Goal: Transaction & Acquisition: Purchase product/service

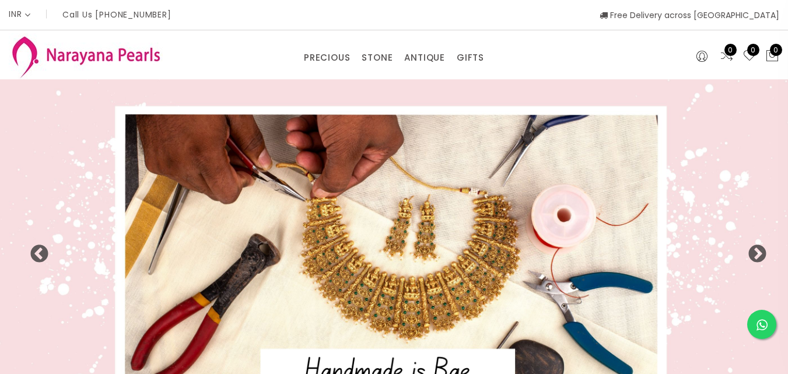
select select "INR"
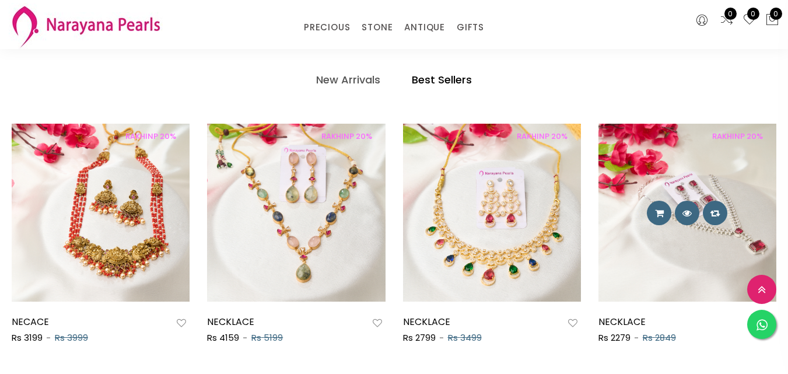
scroll to position [574, 0]
click at [694, 251] on img at bounding box center [687, 213] width 178 height 178
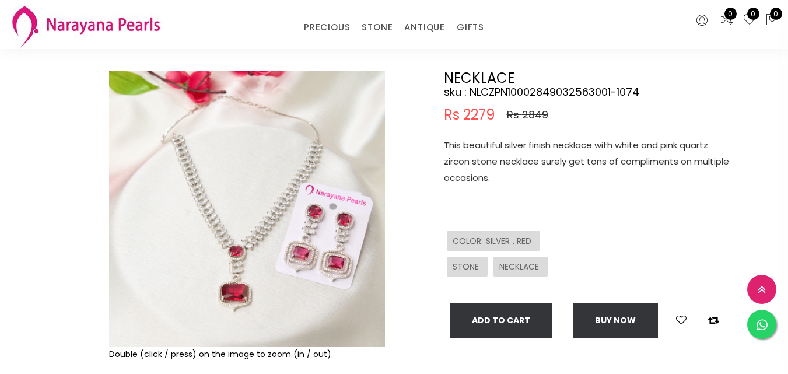
scroll to position [175, 0]
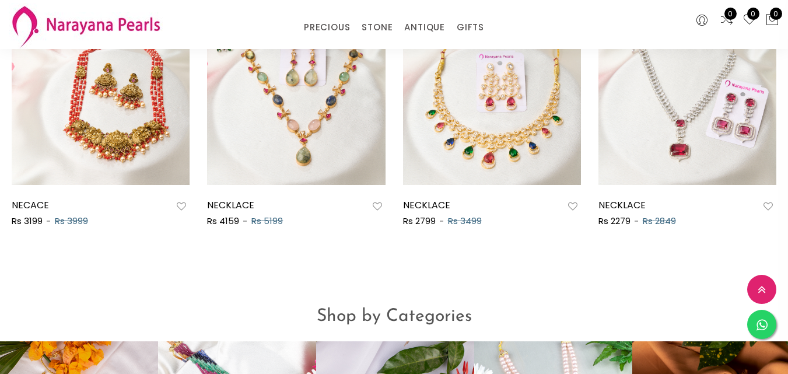
scroll to position [923, 0]
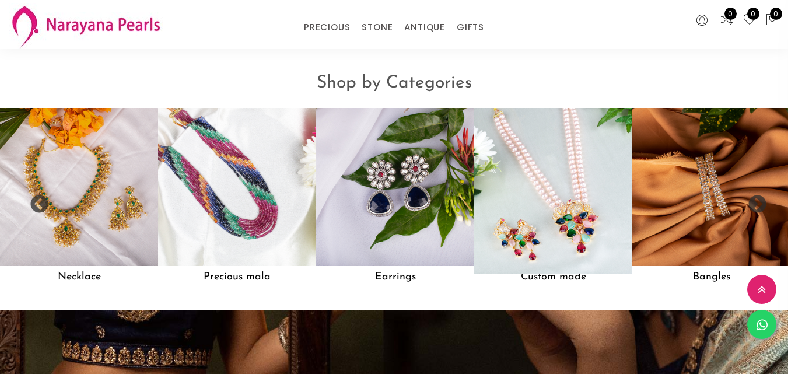
click at [504, 226] on img at bounding box center [553, 187] width 174 height 174
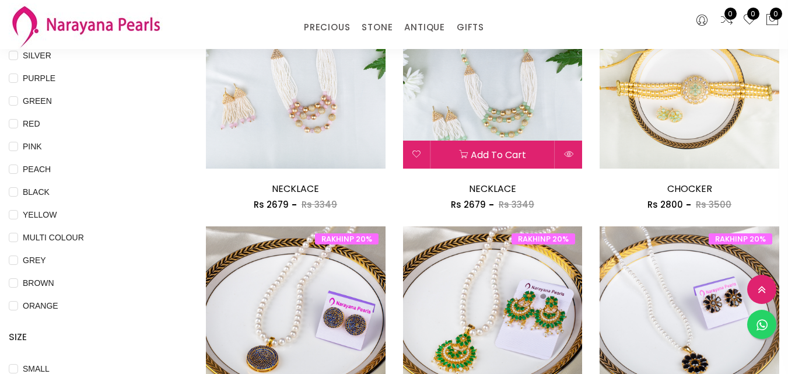
scroll to position [292, 0]
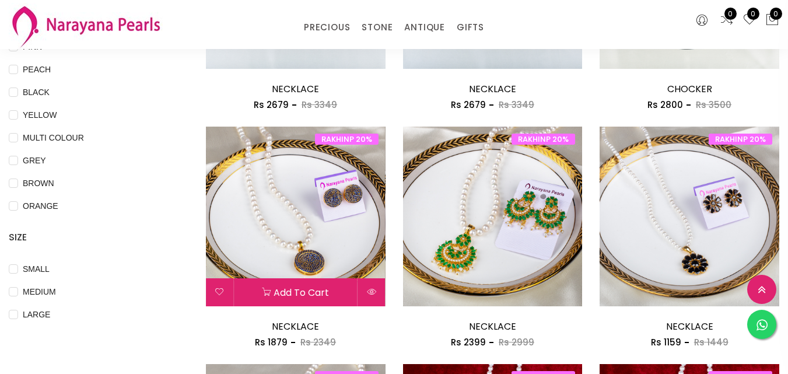
click at [359, 223] on img at bounding box center [296, 217] width 180 height 180
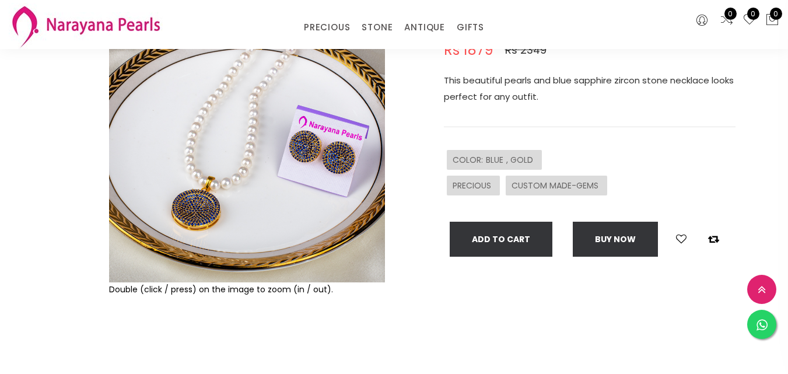
scroll to position [117, 0]
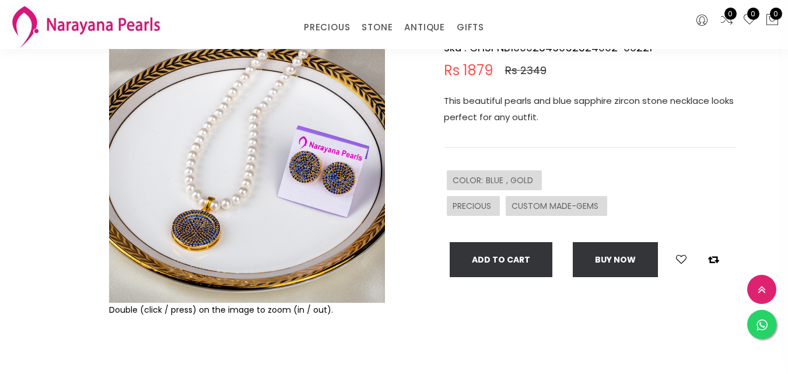
click at [415, 113] on div "NECKLACE sku : CHSPNB10002349052324002-00221 Rs 1879 Rs 2349 This beautiful pea…" at bounding box center [569, 210] width 350 height 367
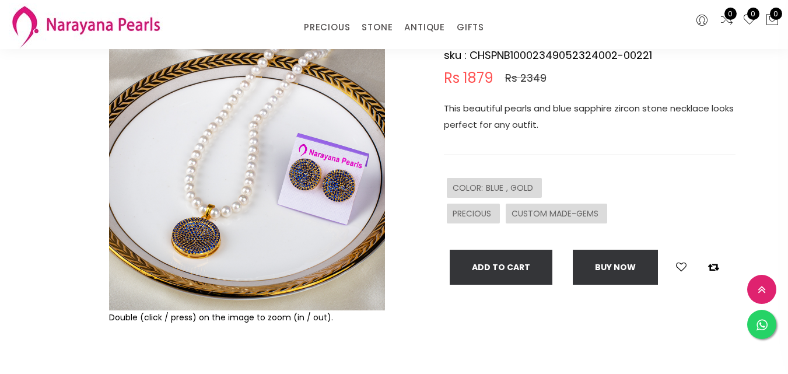
scroll to position [58, 0]
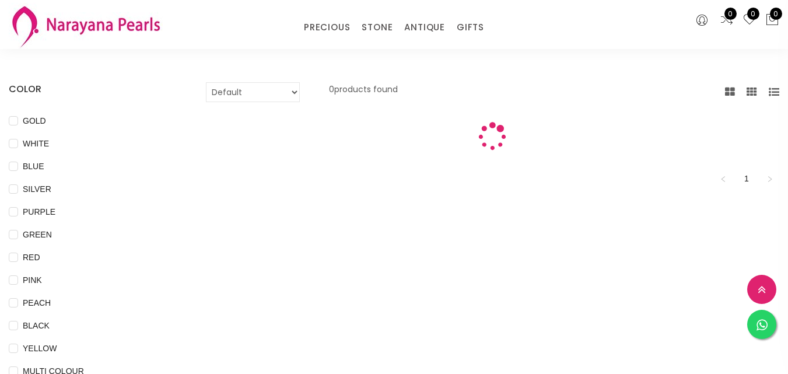
scroll to position [292, 0]
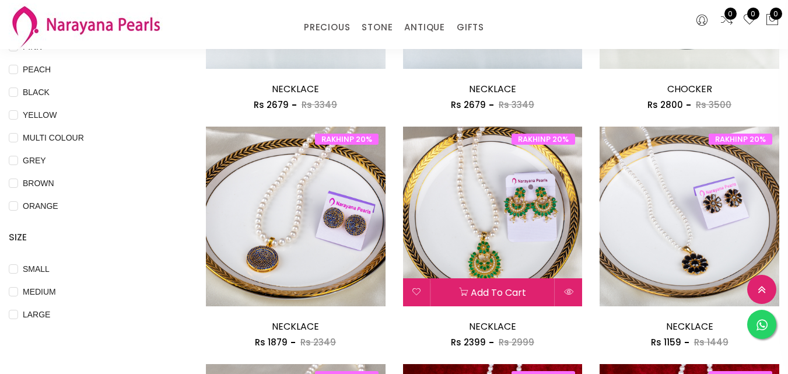
click at [499, 207] on img at bounding box center [493, 217] width 180 height 180
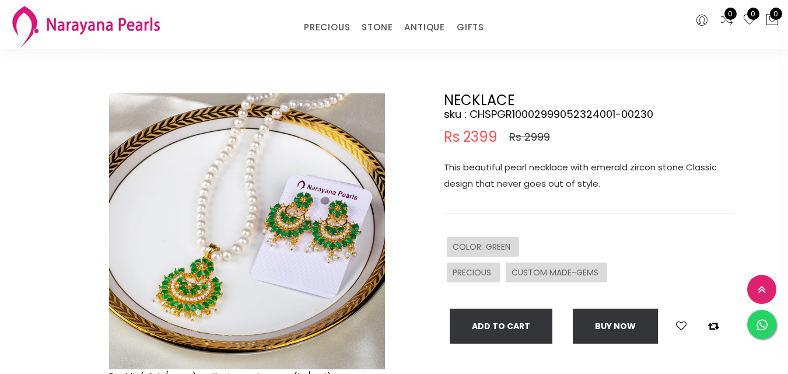
scroll to position [117, 0]
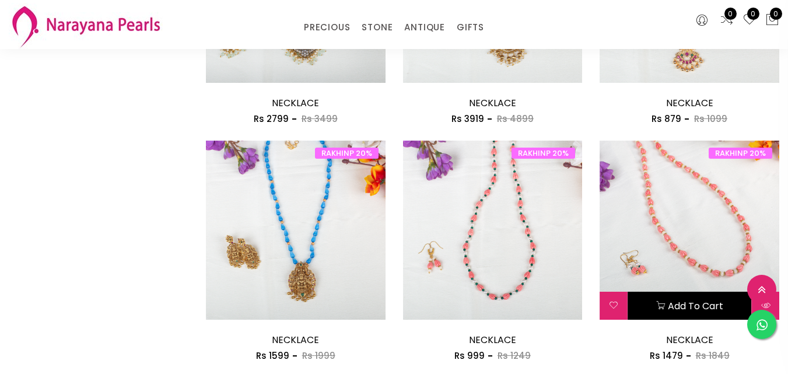
scroll to position [1458, 0]
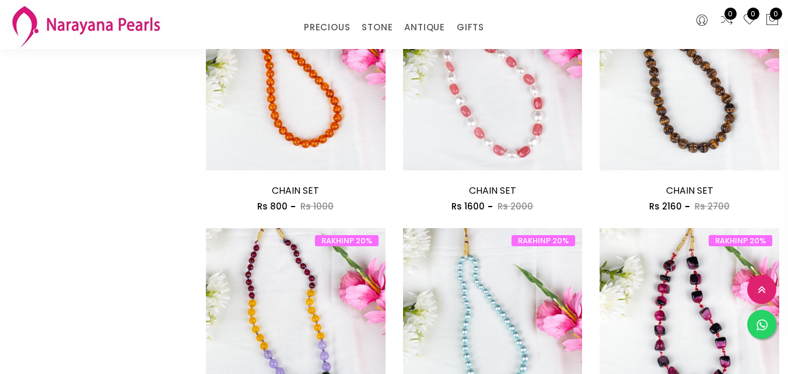
scroll to position [901, 0]
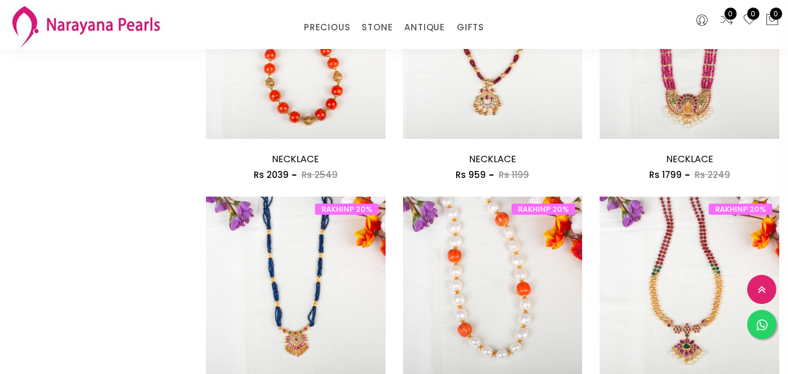
scroll to position [292, 0]
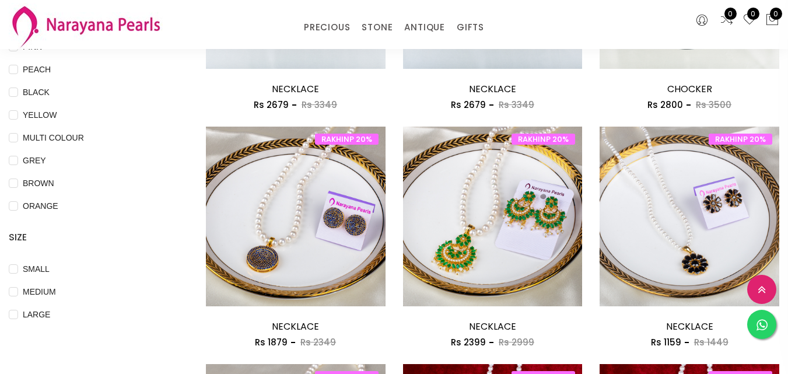
click at [104, 19] on img at bounding box center [86, 26] width 154 height 46
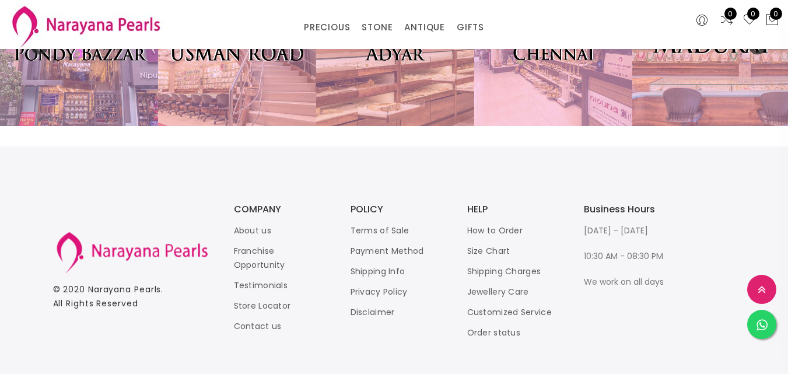
scroll to position [2514, 0]
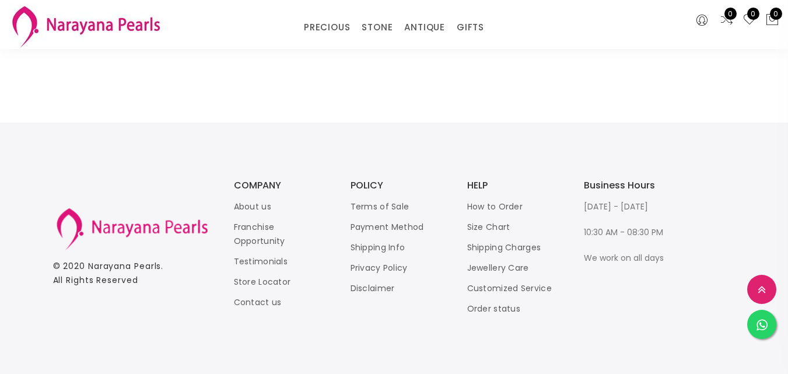
scroll to position [292, 0]
